Goal: Check status: Check status

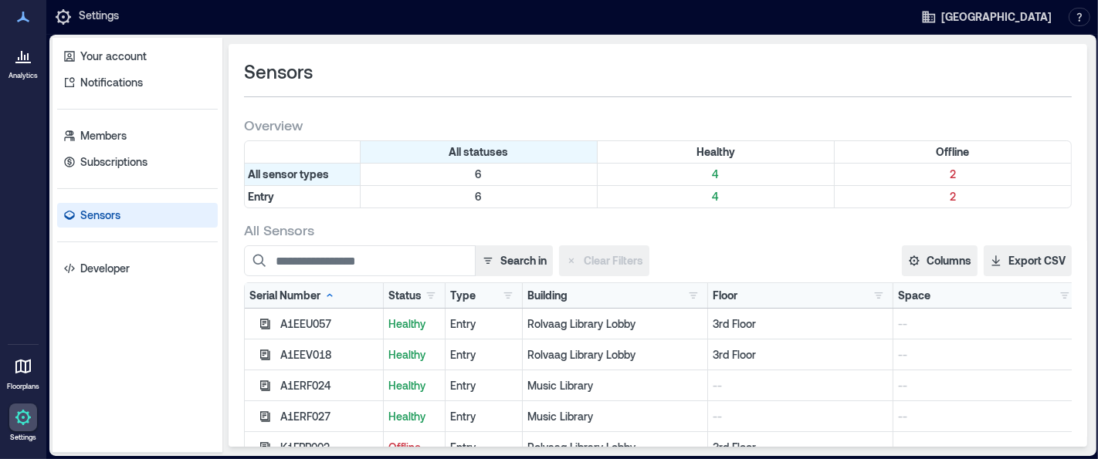
click at [31, 60] on icon at bounding box center [23, 55] width 19 height 19
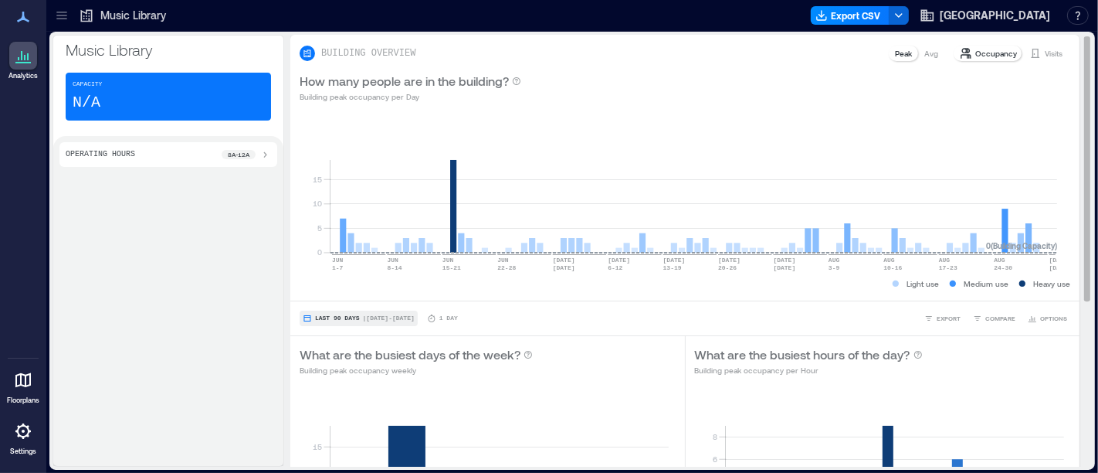
click at [372, 318] on span "| [DATE] - [DATE]" at bounding box center [389, 318] width 52 height 0
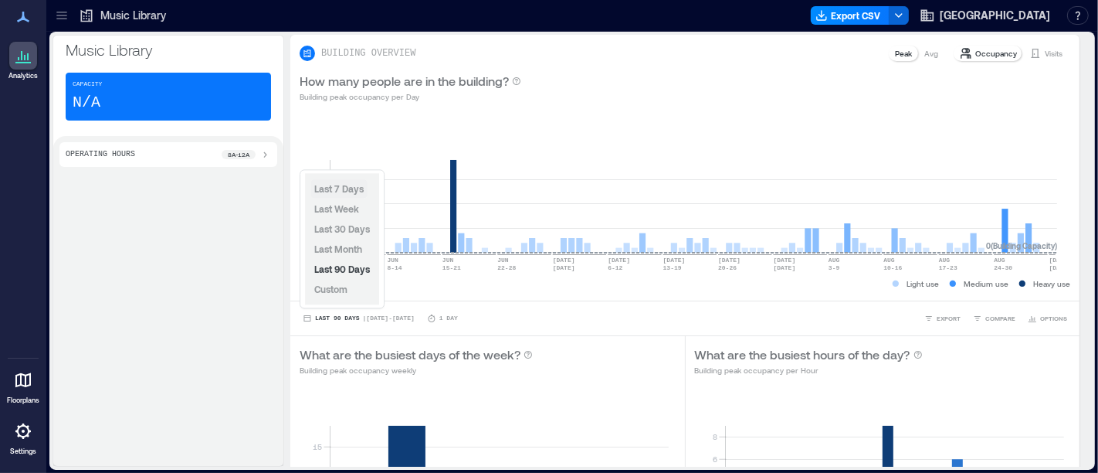
click at [347, 182] on span "Last 7 Days" at bounding box center [338, 188] width 49 height 12
